Goal: Check status: Check status

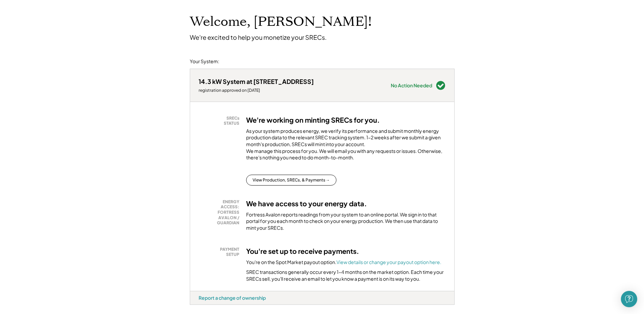
scroll to position [68, 0]
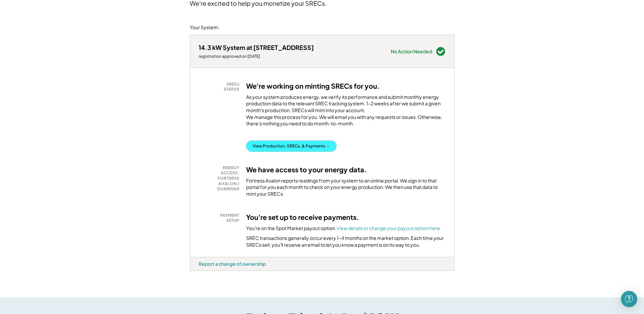
click at [265, 151] on button "View Production, SRECs, & Payments →" at bounding box center [291, 146] width 90 height 11
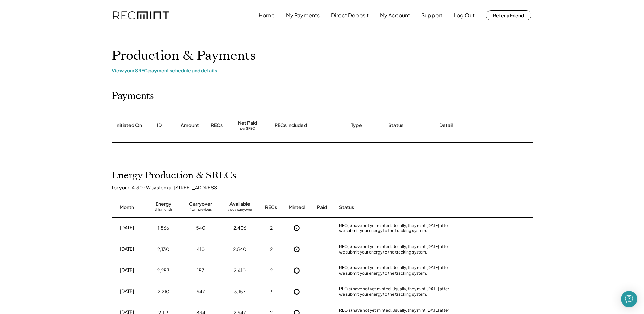
click at [151, 73] on div "View your SREC payment schedule and details" at bounding box center [322, 70] width 421 height 6
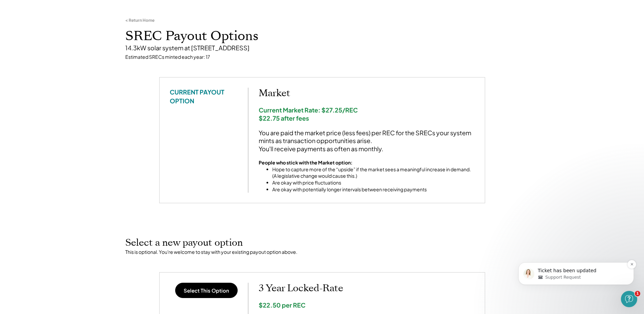
click at [568, 272] on p "Ticket has been updated" at bounding box center [582, 270] width 88 height 7
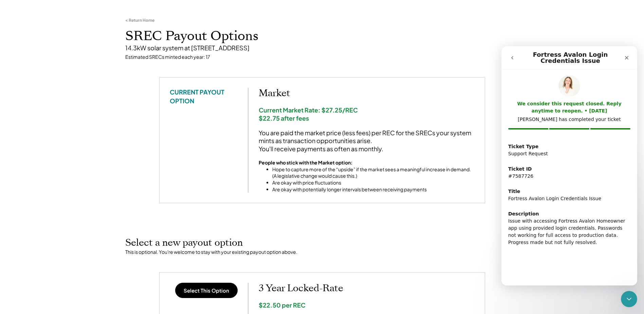
click at [509, 56] on button "go back" at bounding box center [512, 57] width 13 height 13
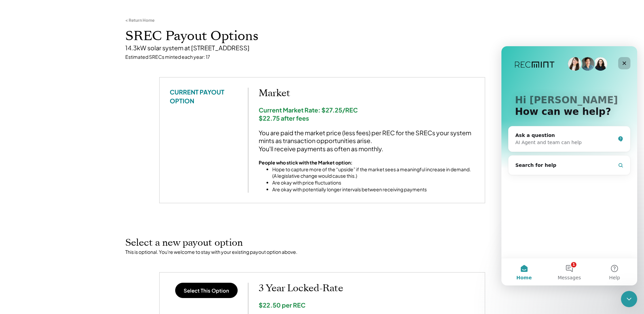
click at [624, 62] on icon "Close" at bounding box center [625, 63] width 4 height 4
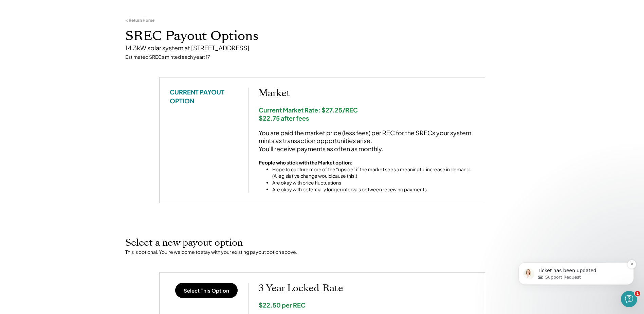
click at [565, 277] on span "Support Request" at bounding box center [563, 277] width 36 height 6
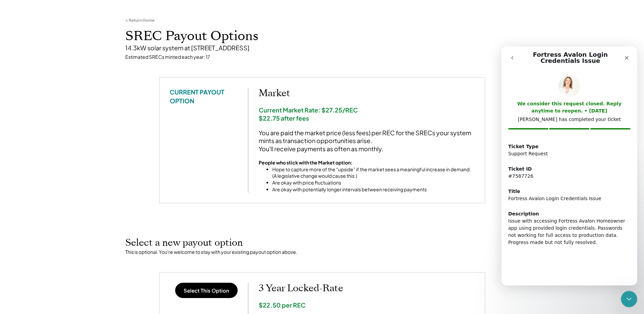
click at [512, 58] on icon "go back" at bounding box center [512, 57] width 5 height 5
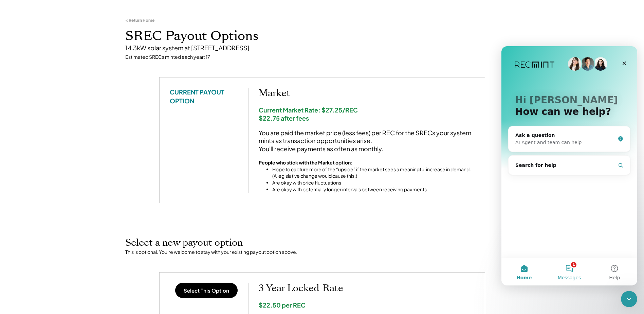
click at [568, 269] on button "1 Messages" at bounding box center [569, 271] width 45 height 27
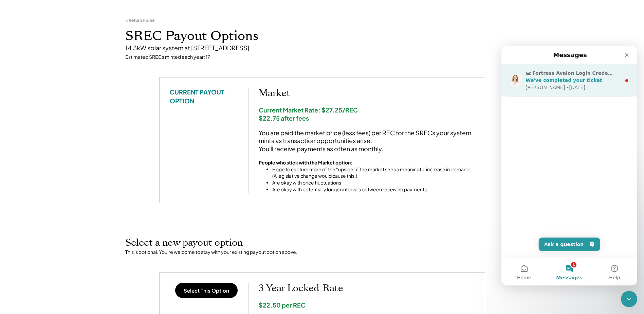
click at [542, 75] on span "Fortress Avalon Login Credentials Issue" at bounding box center [572, 73] width 81 height 7
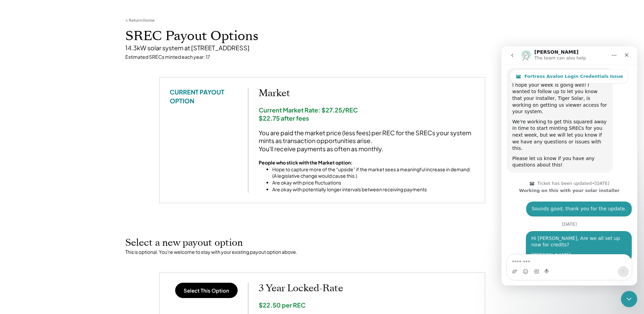
scroll to position [844, 0]
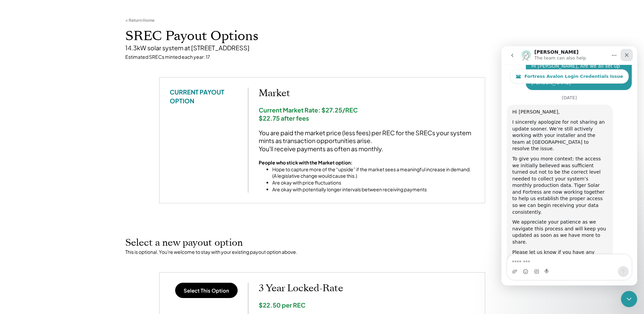
click at [628, 54] on icon "Close" at bounding box center [627, 55] width 4 height 4
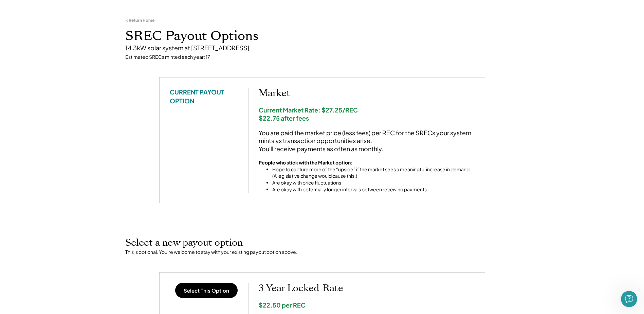
scroll to position [0, 0]
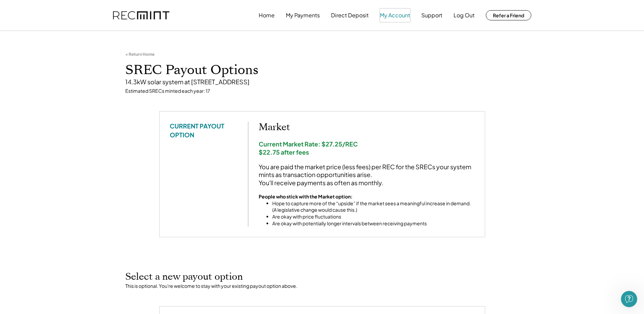
click at [393, 15] on button "My Account" at bounding box center [395, 15] width 30 height 14
